Goal: Task Accomplishment & Management: Use online tool/utility

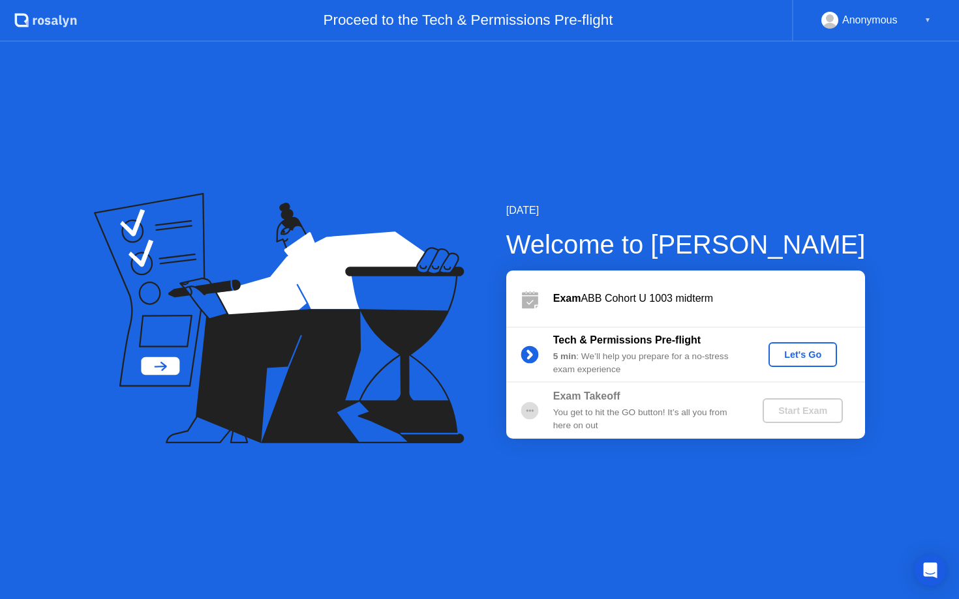
click at [801, 355] on div "Let's Go" at bounding box center [803, 355] width 58 height 10
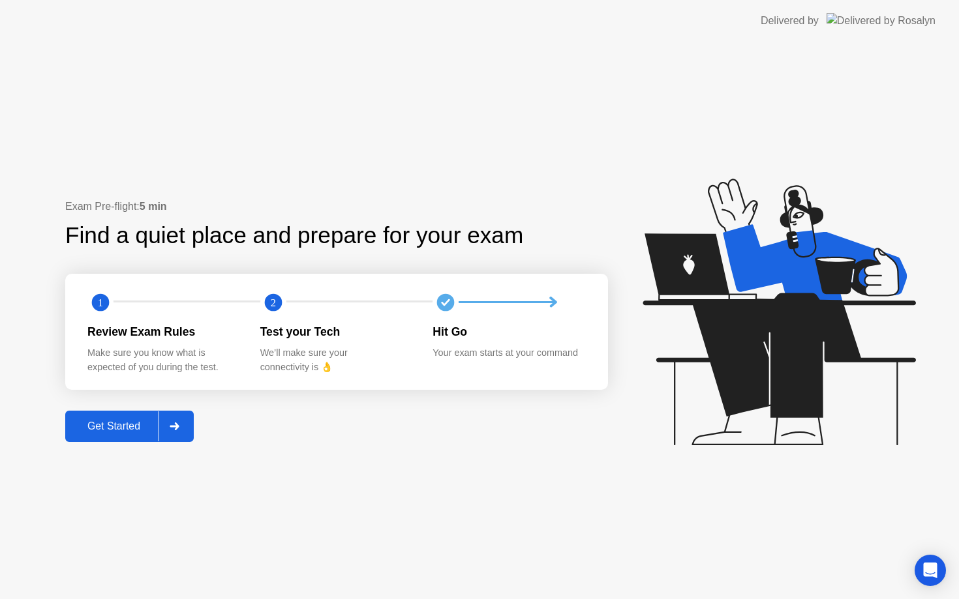
click at [144, 421] on div "Get Started" at bounding box center [113, 427] width 89 height 12
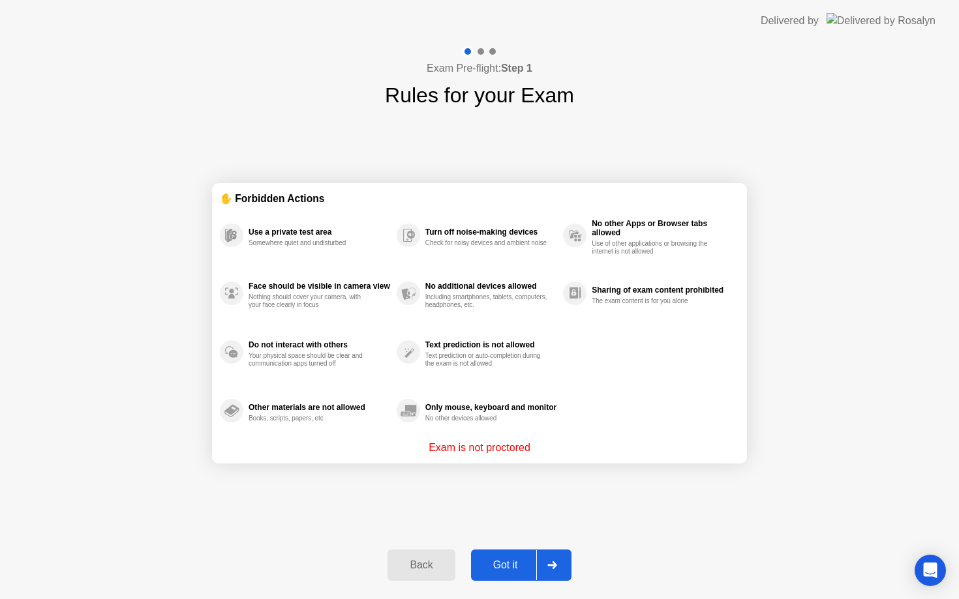
click at [509, 566] on div "Got it" at bounding box center [505, 566] width 61 height 12
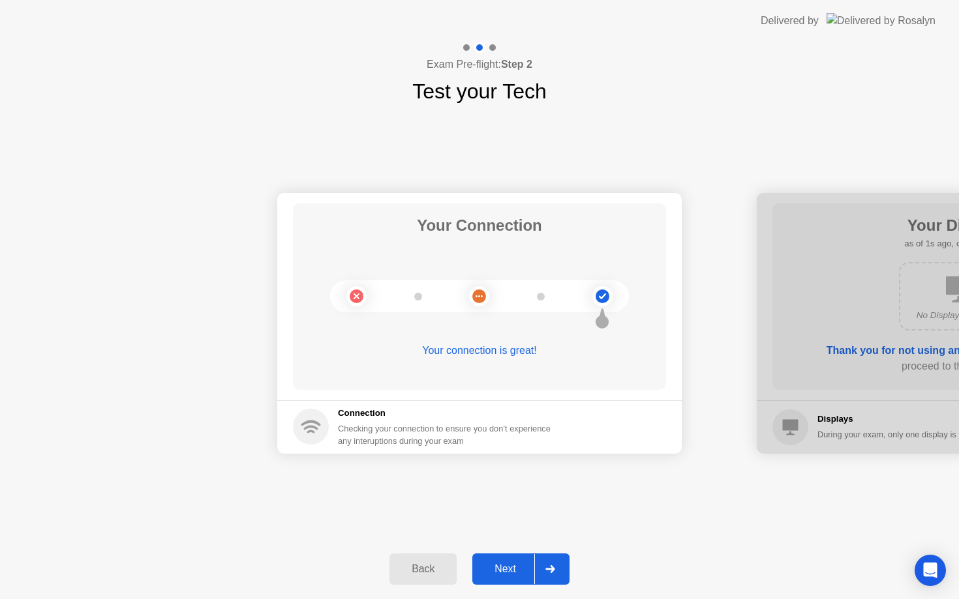
click at [509, 566] on div "Next" at bounding box center [505, 570] width 58 height 12
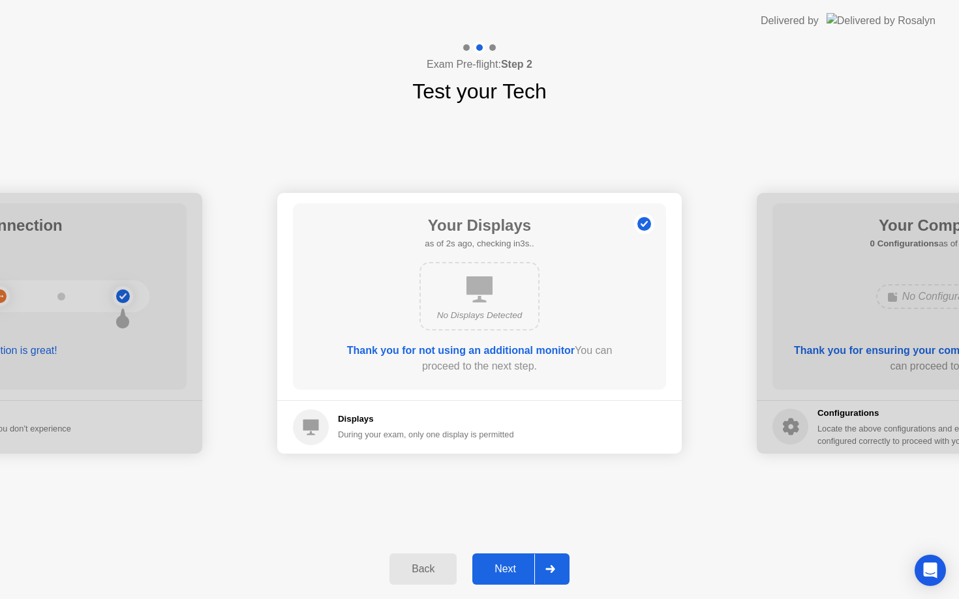
click at [511, 566] on div "Next" at bounding box center [505, 570] width 58 height 12
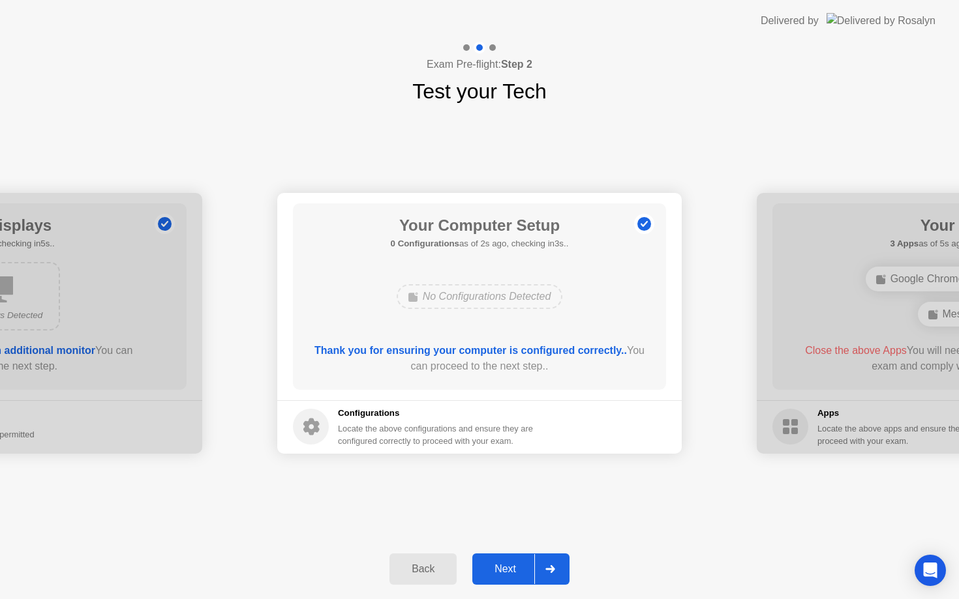
click at [515, 567] on div "Next" at bounding box center [505, 570] width 58 height 12
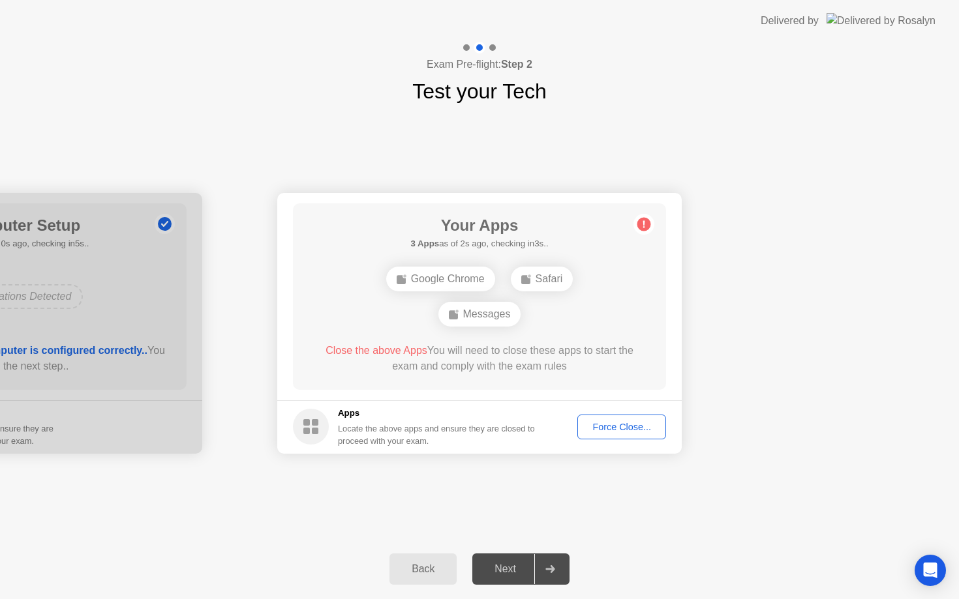
click at [515, 567] on div "Next" at bounding box center [505, 570] width 58 height 12
click at [642, 427] on div "Force Close..." at bounding box center [622, 427] width 80 height 10
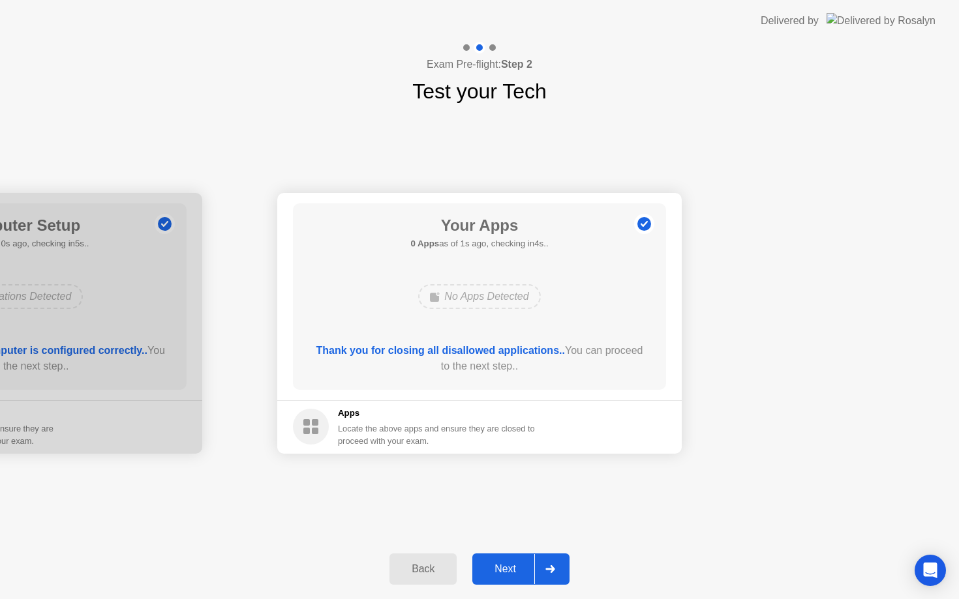
click at [510, 571] on div "Next" at bounding box center [505, 570] width 58 height 12
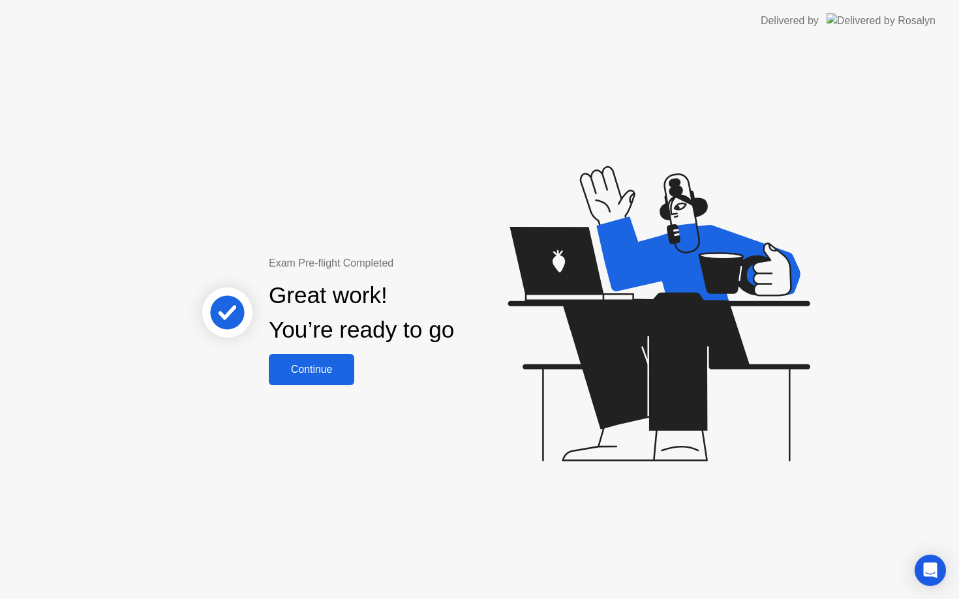
click at [324, 372] on div "Continue" at bounding box center [312, 370] width 78 height 12
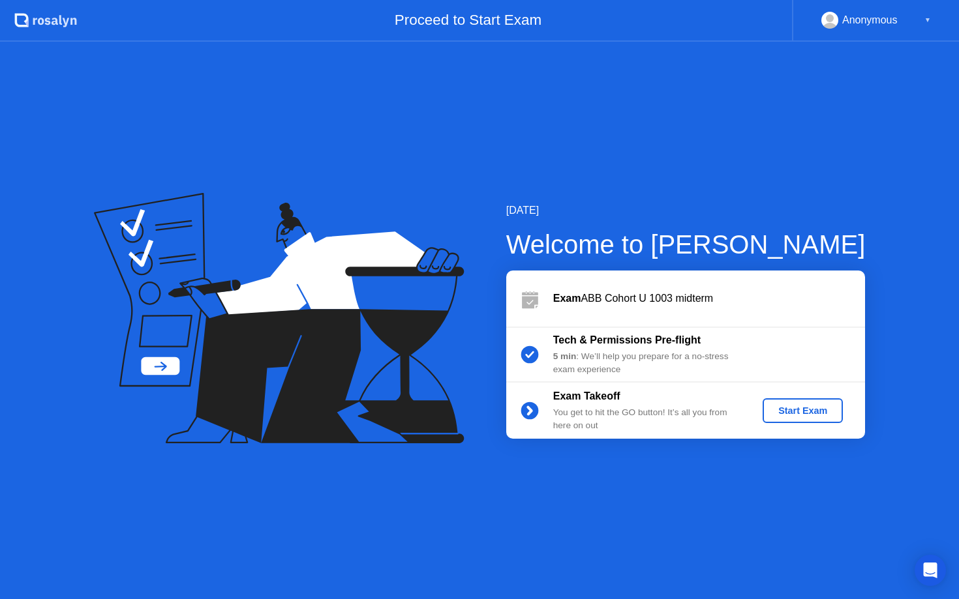
click at [796, 412] on div "Start Exam" at bounding box center [803, 411] width 70 height 10
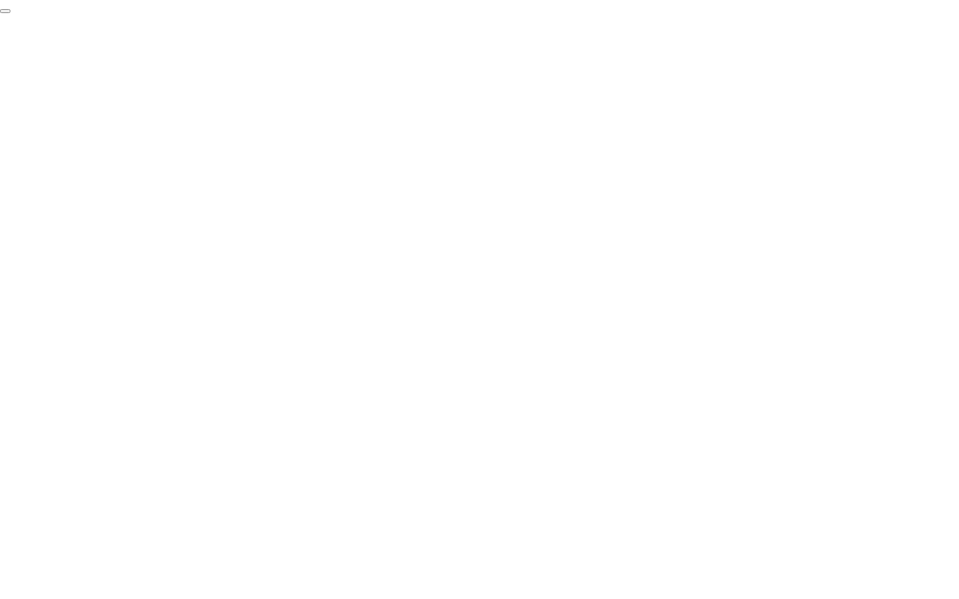
click div "End Proctoring Session"
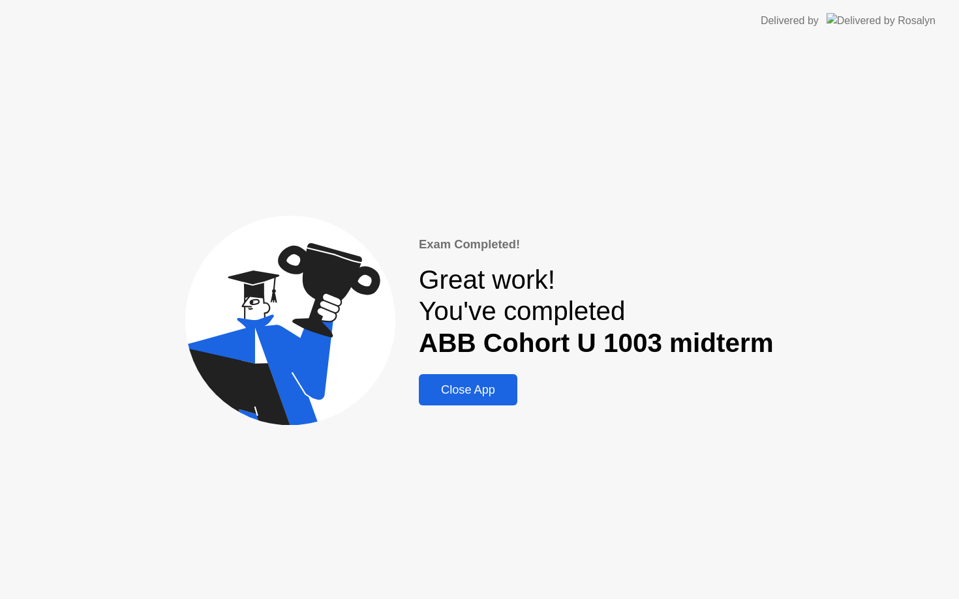
click at [470, 386] on div "Close App" at bounding box center [468, 391] width 91 height 14
